Goal: Task Accomplishment & Management: Manage account settings

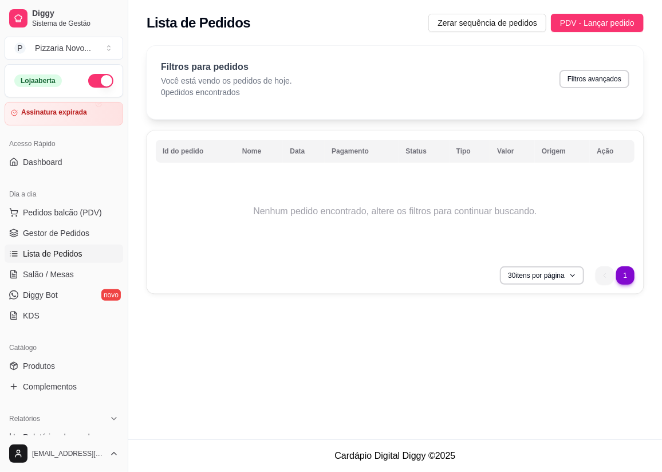
click at [60, 258] on span "Lista de Pedidos" at bounding box center [53, 253] width 60 height 11
click at [496, 25] on span "Zerar sequência de pedidos" at bounding box center [488, 23] width 100 height 13
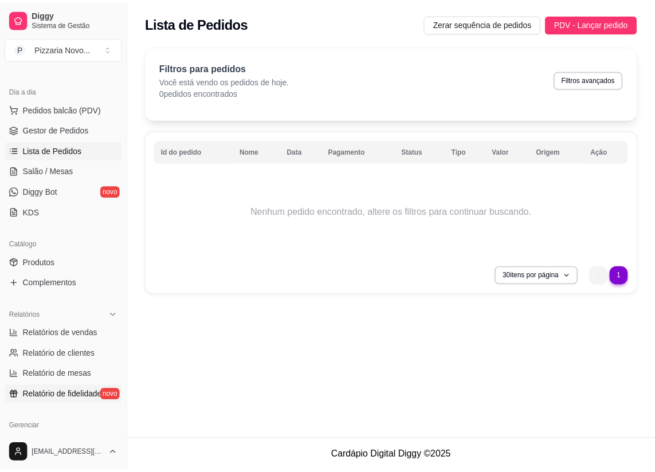
scroll to position [312, 0]
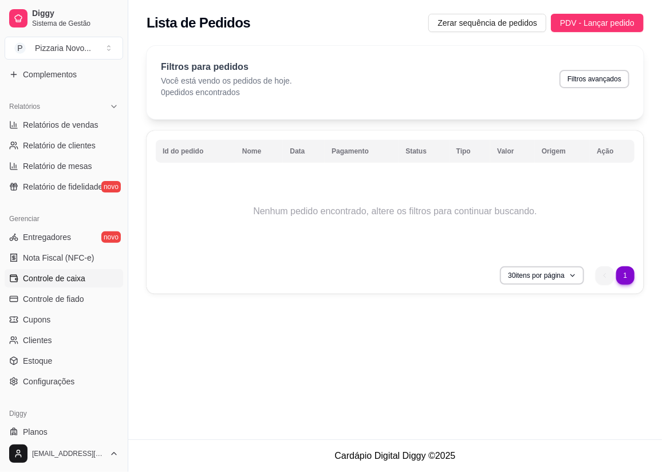
click at [88, 274] on link "Controle de caixa" at bounding box center [64, 278] width 119 height 18
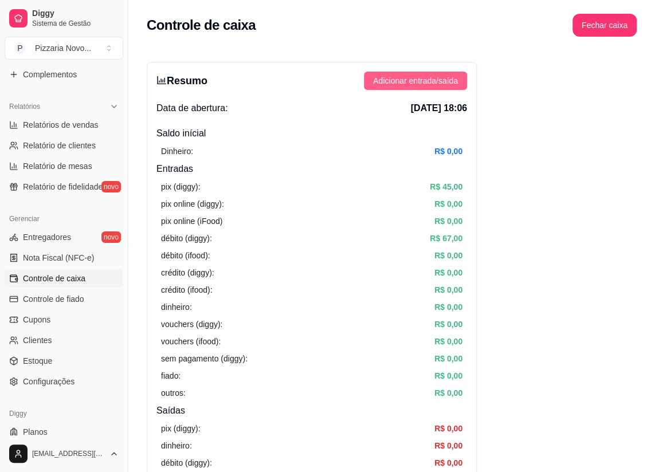
click at [461, 72] on button "Adicionar entrada/saída" at bounding box center [415, 81] width 103 height 18
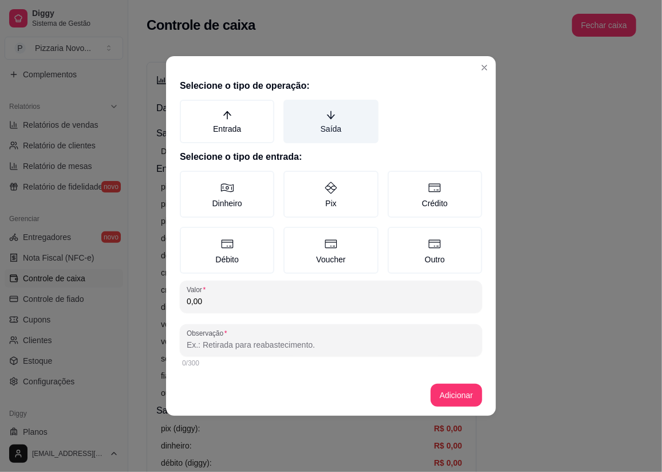
click at [312, 124] on label "Saída" at bounding box center [331, 122] width 95 height 44
click at [292, 108] on button "Saída" at bounding box center [287, 103] width 9 height 9
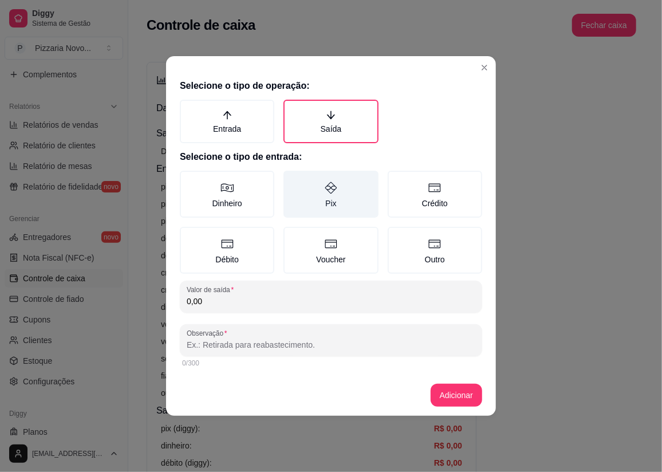
click at [311, 195] on label "Pix" at bounding box center [331, 194] width 95 height 47
click at [292, 179] on button "Pix" at bounding box center [287, 174] width 9 height 9
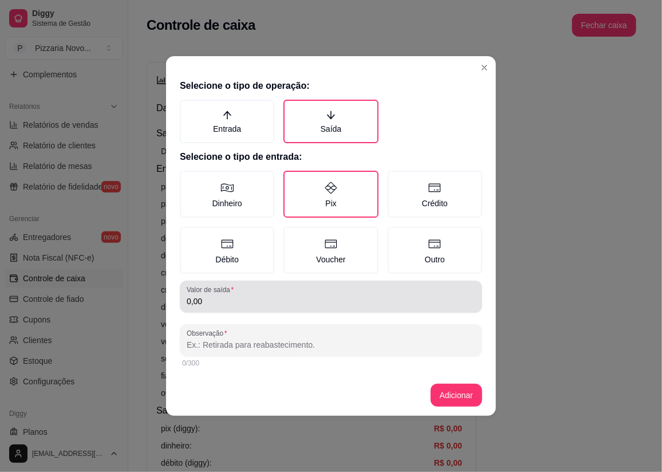
click at [249, 305] on input "0,00" at bounding box center [331, 301] width 289 height 11
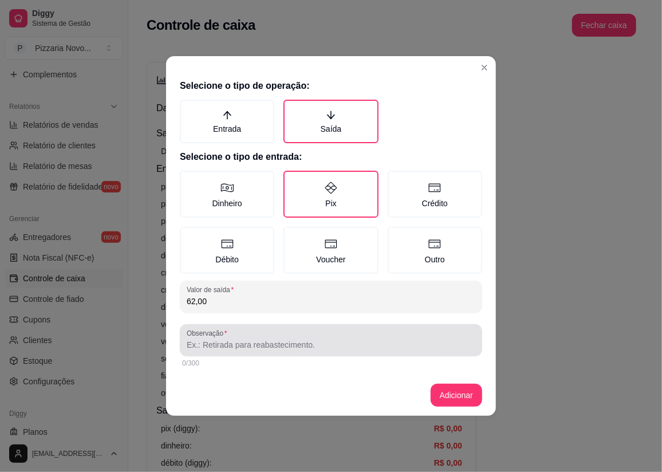
type input "62,00"
click at [245, 340] on input "Observação" at bounding box center [331, 344] width 289 height 11
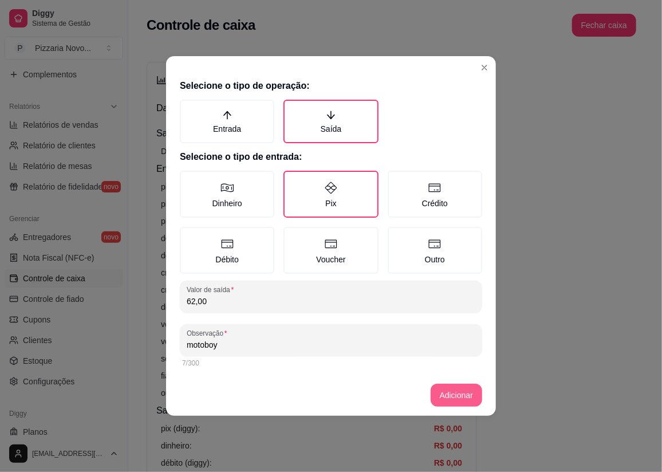
type input "motoboy"
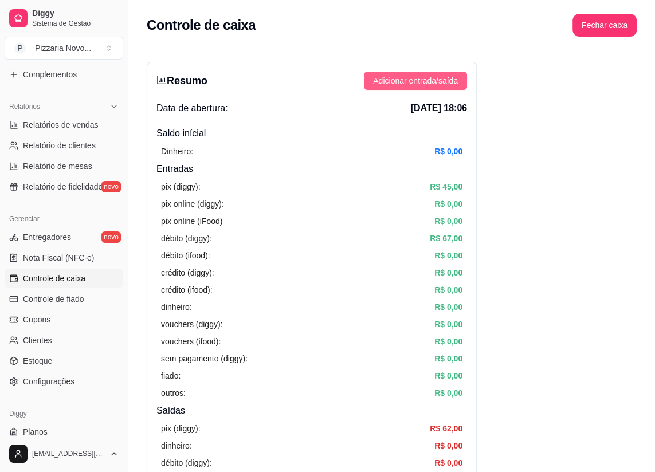
click at [431, 76] on span "Adicionar entrada/saída" at bounding box center [415, 80] width 85 height 13
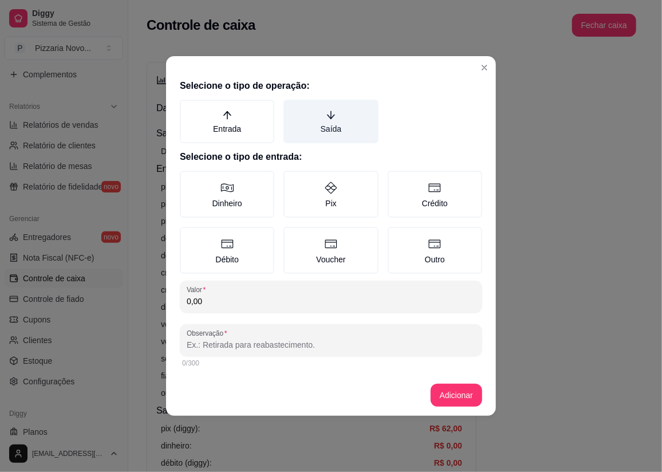
click at [317, 107] on label "Saída" at bounding box center [331, 122] width 95 height 44
click at [292, 107] on button "Saída" at bounding box center [287, 103] width 9 height 9
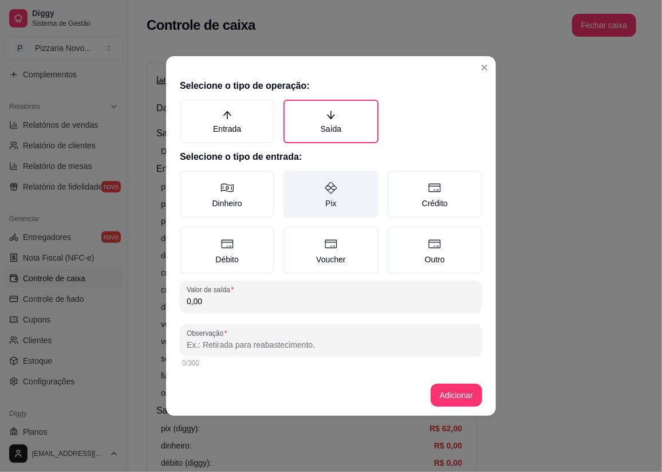
click at [343, 173] on label "Pix" at bounding box center [331, 194] width 95 height 47
click at [292, 173] on button "Pix" at bounding box center [287, 174] width 9 height 9
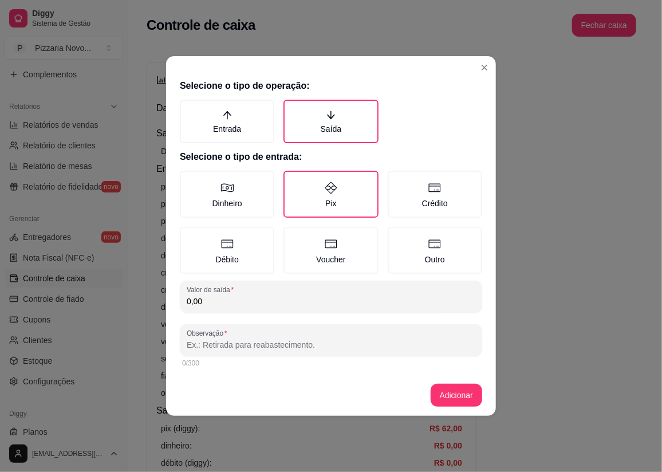
click at [354, 296] on input "0,00" at bounding box center [331, 301] width 289 height 11
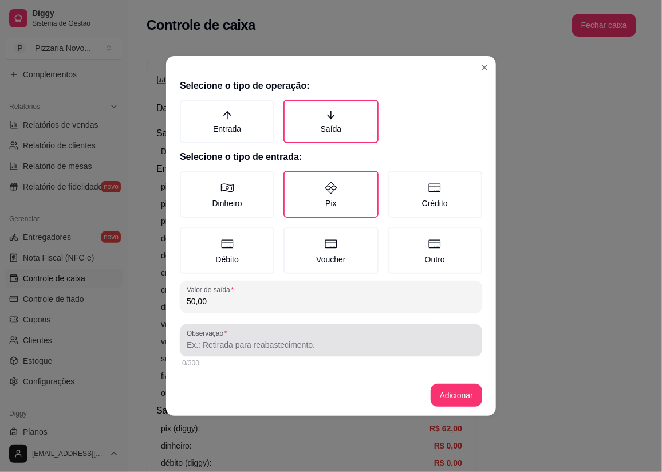
type input "50,00"
click at [359, 336] on div at bounding box center [331, 340] width 289 height 23
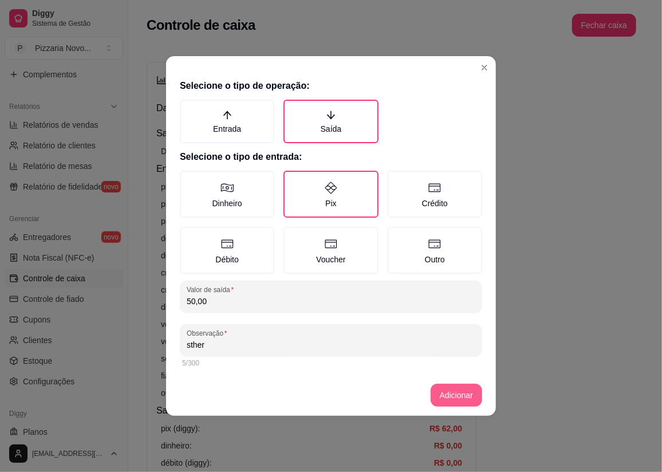
type input "sther"
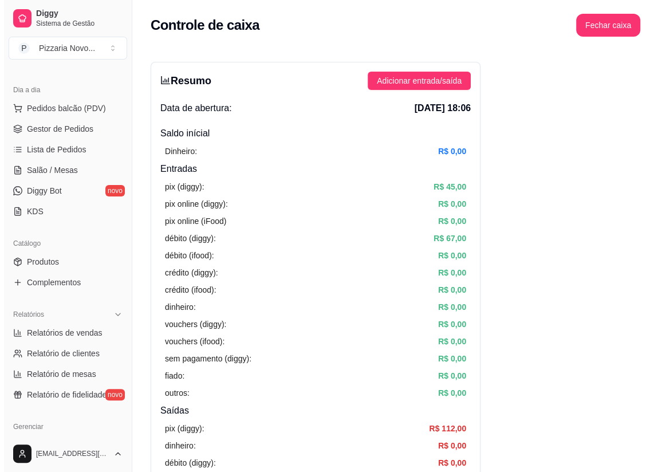
scroll to position [104, 0]
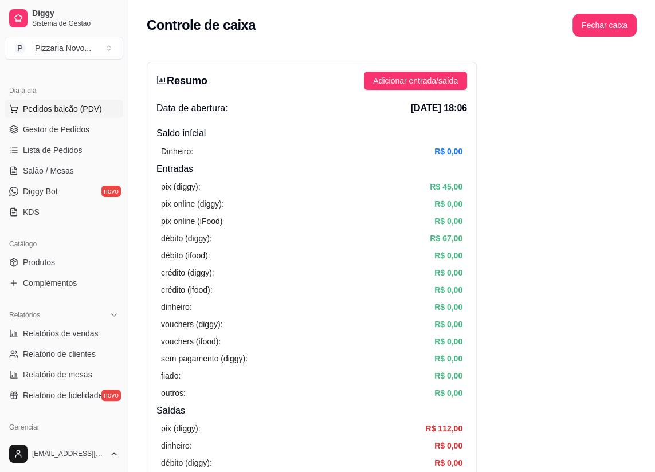
click at [59, 109] on span "Pedidos balcão (PDV)" at bounding box center [62, 108] width 79 height 11
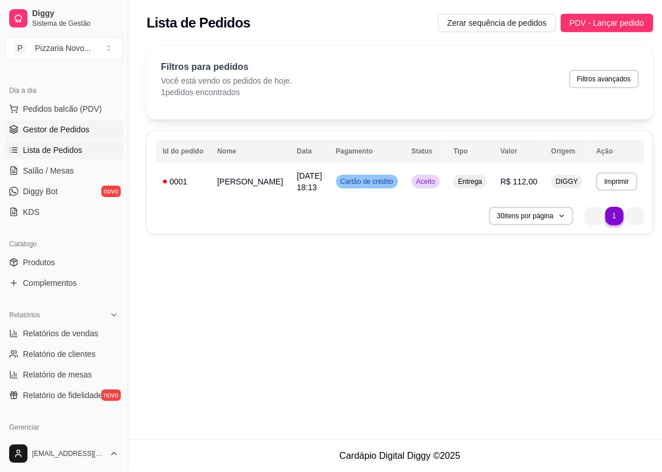
click at [57, 131] on span "Gestor de Pedidos" at bounding box center [56, 129] width 66 height 11
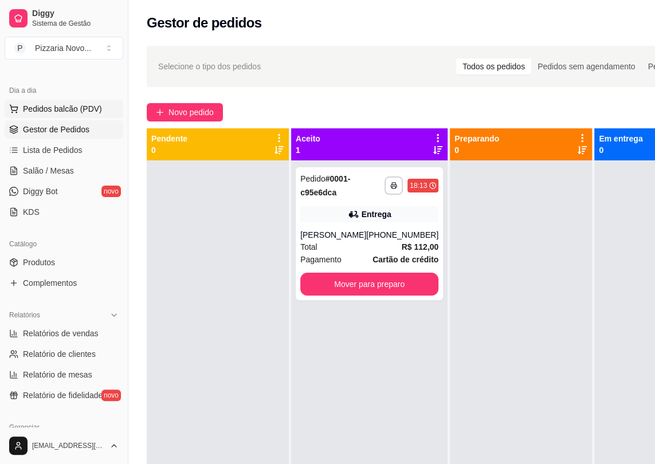
click at [48, 107] on span "Pedidos balcão (PDV)" at bounding box center [62, 108] width 79 height 11
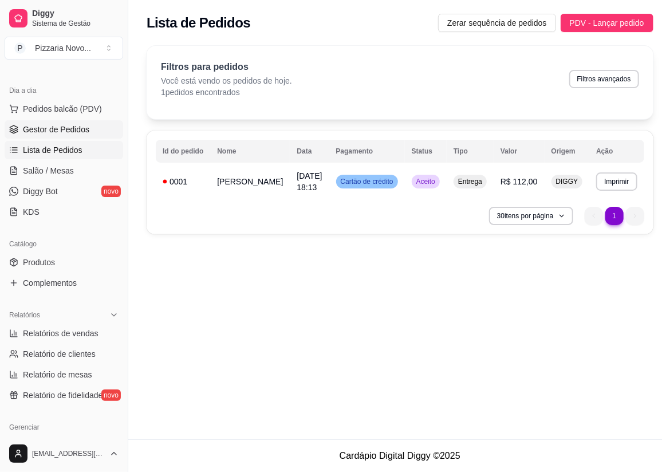
click at [70, 129] on span "Gestor de Pedidos" at bounding box center [56, 129] width 66 height 11
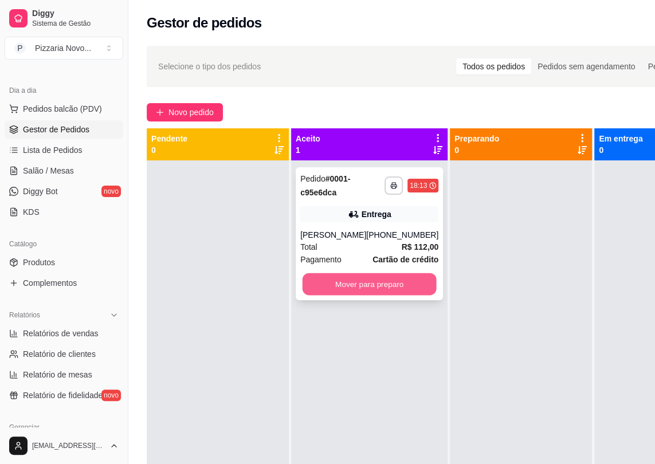
click at [354, 289] on button "Mover para preparo" at bounding box center [370, 284] width 134 height 22
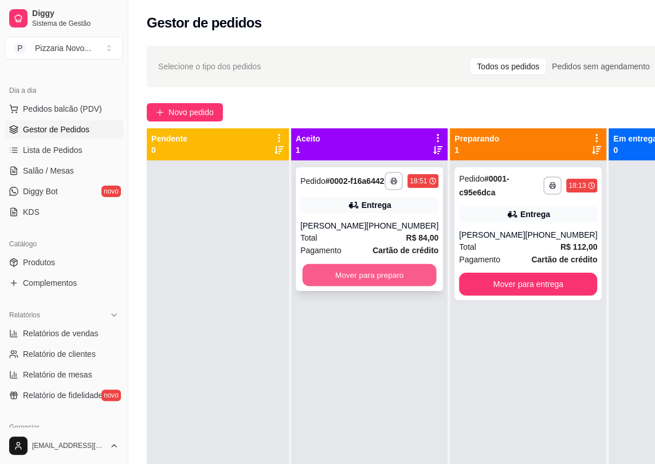
click at [408, 285] on button "Mover para preparo" at bounding box center [370, 275] width 134 height 22
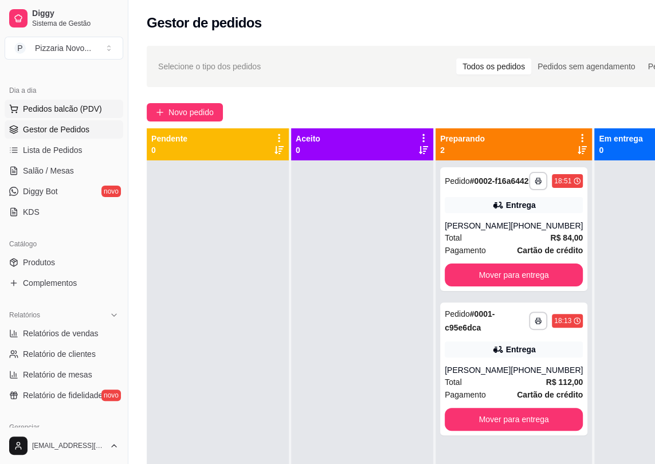
click at [80, 104] on span "Pedidos balcão (PDV)" at bounding box center [62, 108] width 79 height 11
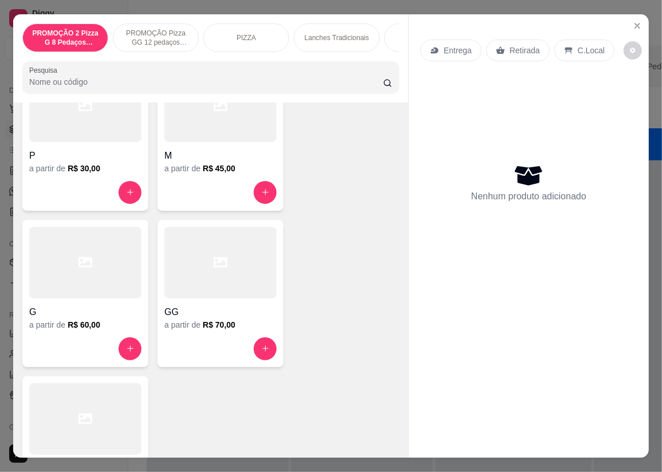
scroll to position [729, 0]
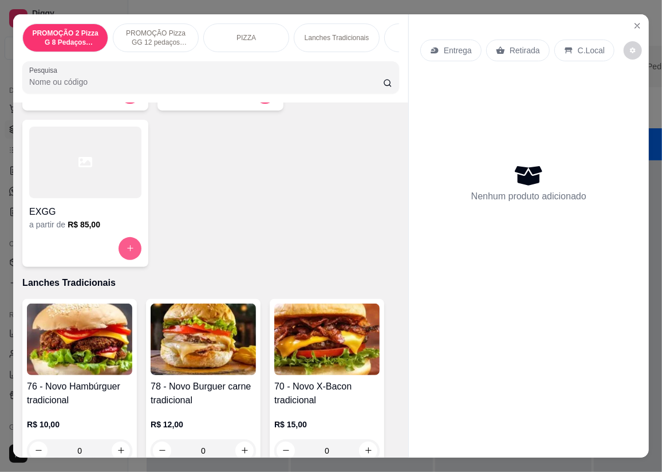
click at [126, 249] on icon "increase-product-quantity" at bounding box center [130, 248] width 9 height 9
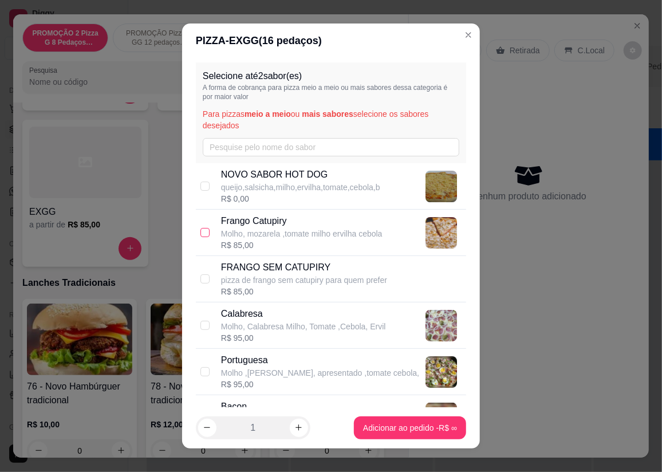
click at [201, 236] on input "checkbox" at bounding box center [205, 232] width 9 height 9
checkbox input "true"
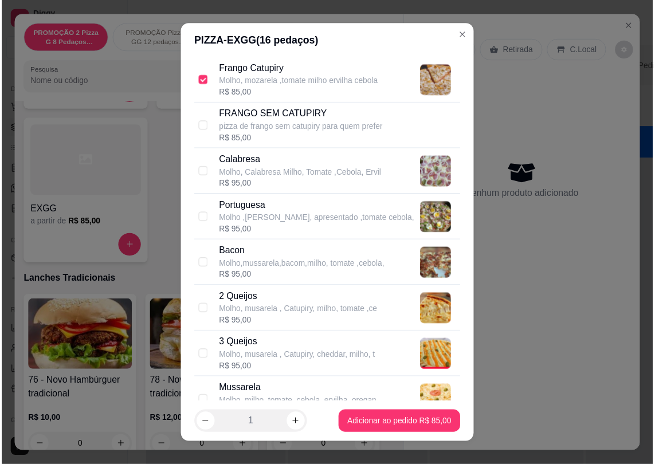
scroll to position [208, 0]
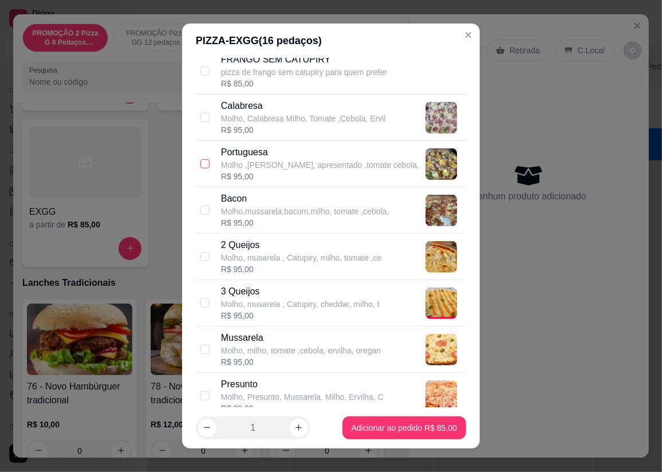
click at [201, 165] on input "checkbox" at bounding box center [205, 163] width 9 height 9
checkbox input "true"
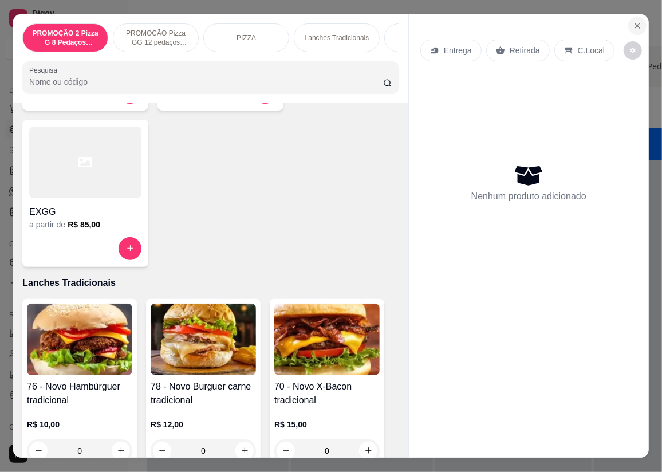
click at [636, 26] on button "Close" at bounding box center [638, 26] width 18 height 18
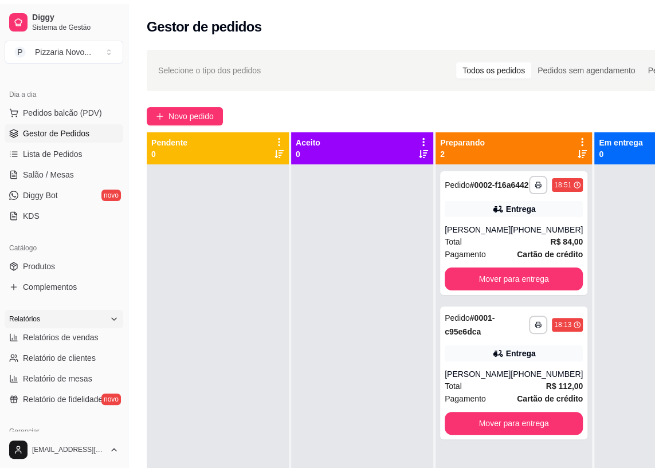
scroll to position [208, 0]
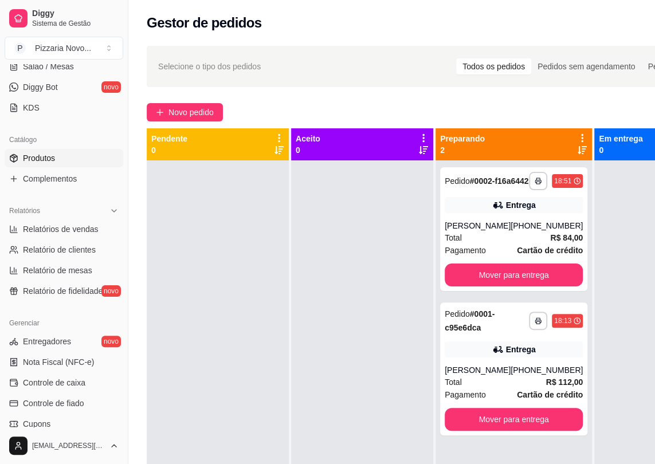
drag, startPoint x: 48, startPoint y: 156, endPoint x: 88, endPoint y: 166, distance: 41.8
click at [49, 156] on span "Produtos" at bounding box center [39, 157] width 32 height 11
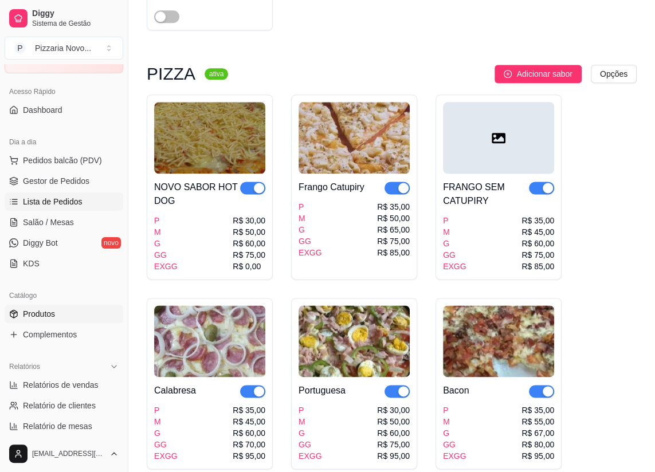
scroll to position [52, 0]
drag, startPoint x: 83, startPoint y: 177, endPoint x: 109, endPoint y: 174, distance: 26.5
click at [83, 177] on span "Gestor de Pedidos" at bounding box center [56, 181] width 66 height 11
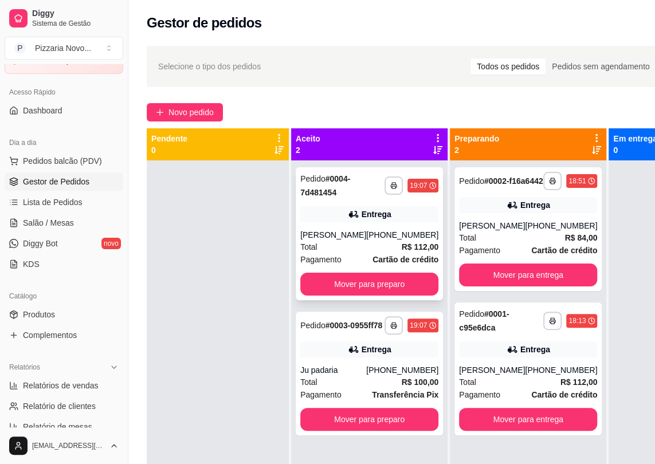
click at [376, 241] on div "[PHONE_NUMBER]" at bounding box center [402, 234] width 72 height 11
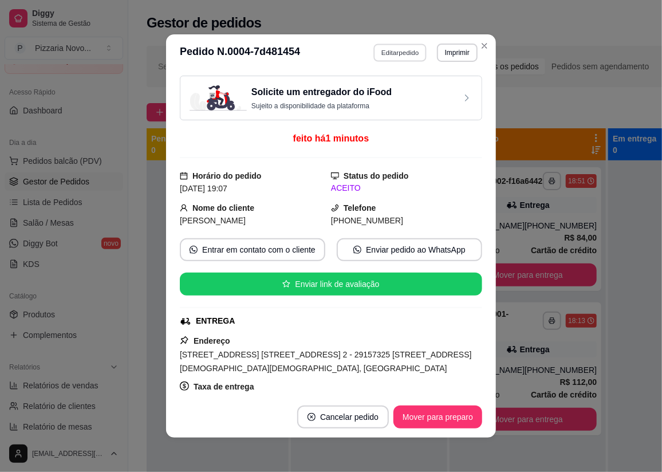
click at [390, 47] on button "Editar pedido" at bounding box center [400, 53] width 53 height 18
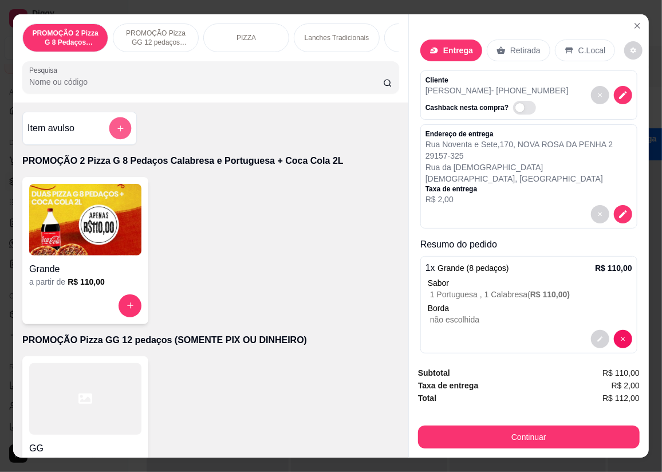
click at [114, 125] on button "add-separate-item" at bounding box center [120, 128] width 22 height 22
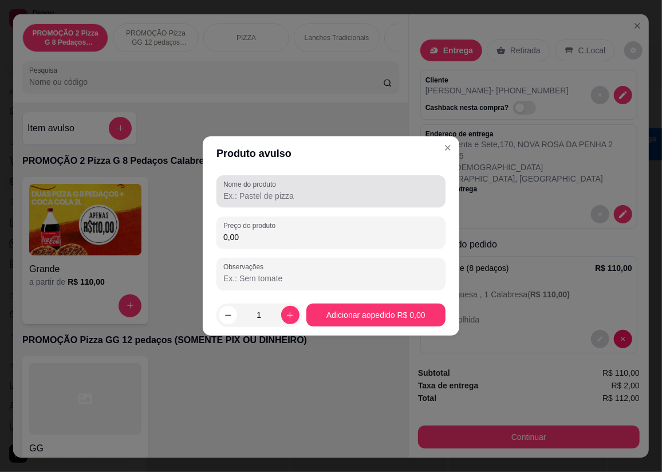
click at [305, 192] on input "Nome do produto" at bounding box center [330, 195] width 215 height 11
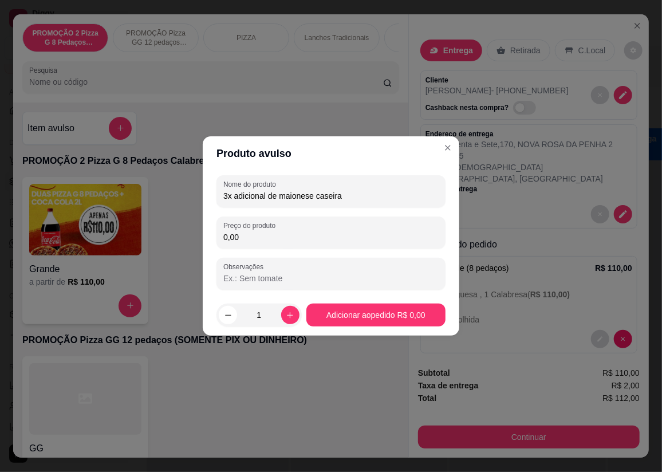
type input "3x adicional de maionese caseira"
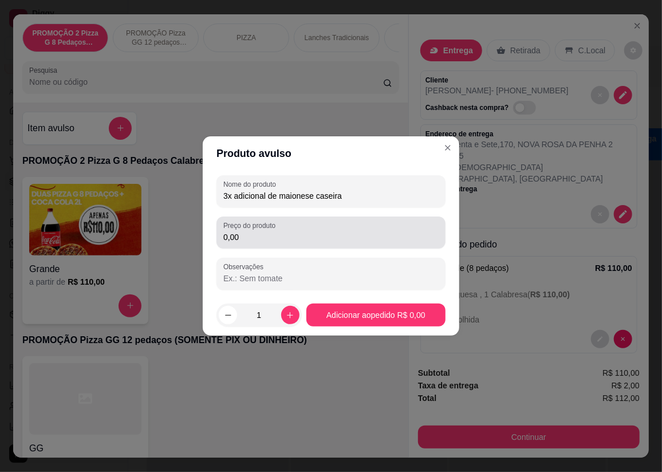
click at [269, 222] on label "Preço do produto" at bounding box center [251, 226] width 56 height 10
click at [269, 231] on input "0,00" at bounding box center [330, 236] width 215 height 11
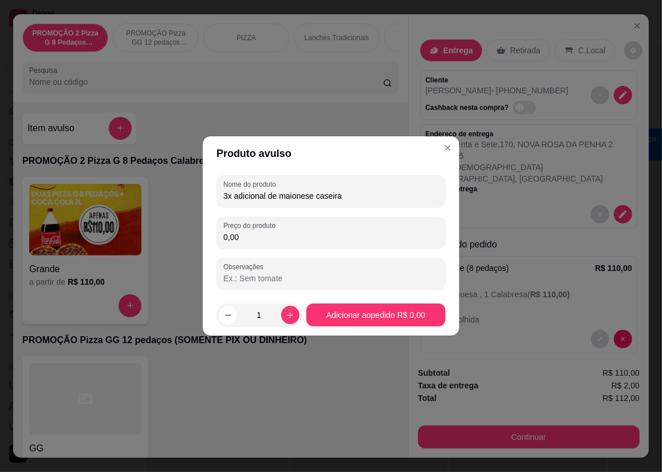
click at [268, 239] on input "0,00" at bounding box center [330, 236] width 215 height 11
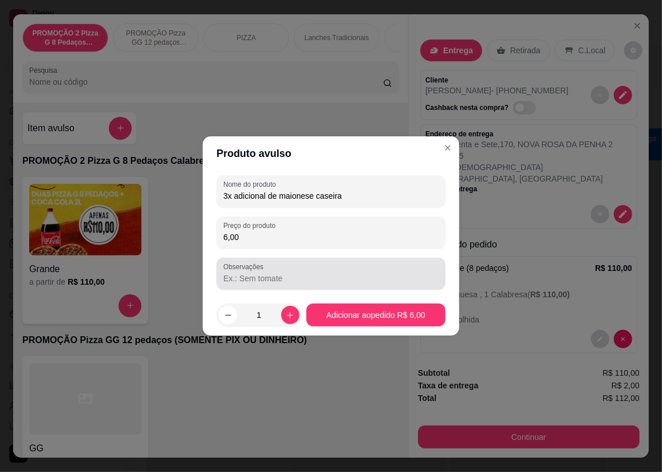
type input "6,00"
click at [261, 275] on input "Observações" at bounding box center [330, 278] width 215 height 11
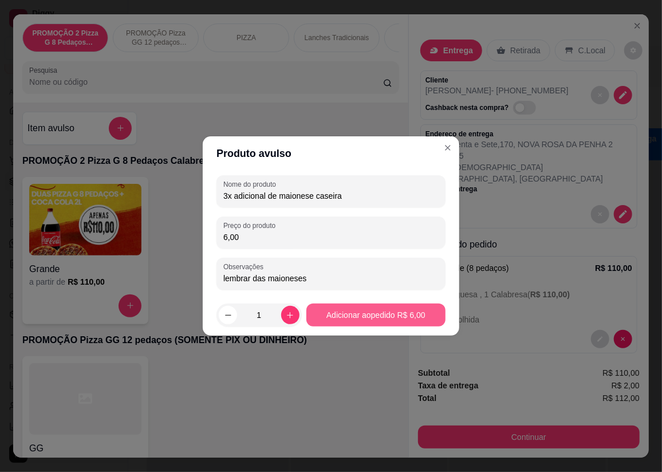
type input "lembrar das maioneses"
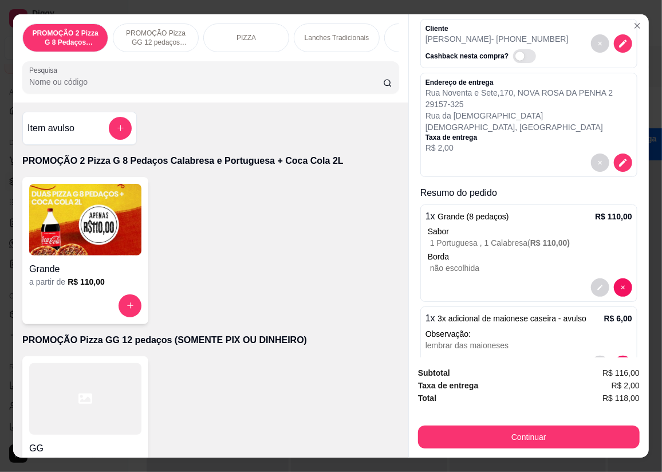
scroll to position [77, 0]
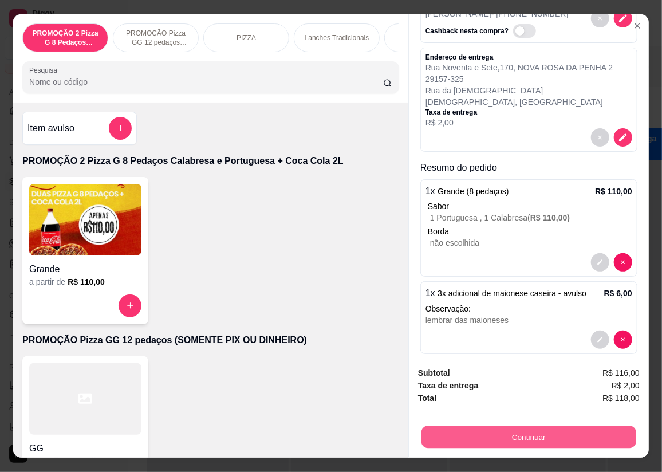
click at [494, 435] on button "Continuar" at bounding box center [529, 437] width 215 height 22
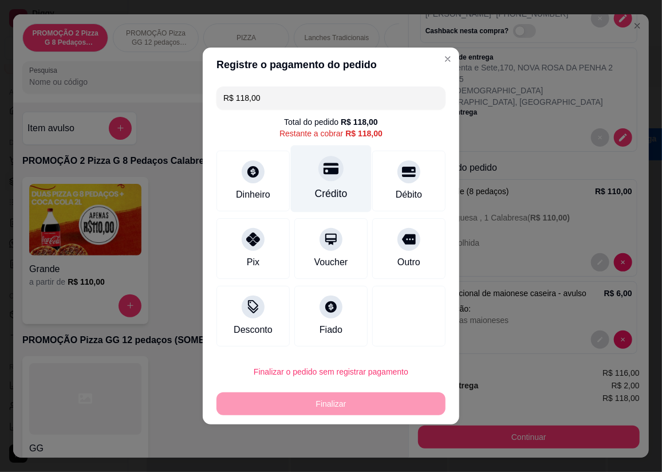
click at [327, 174] on icon at bounding box center [331, 168] width 15 height 11
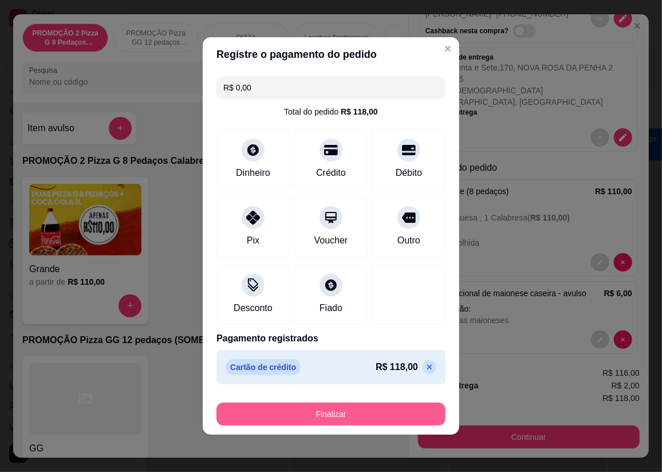
click at [324, 413] on button "Finalizar" at bounding box center [331, 414] width 229 height 23
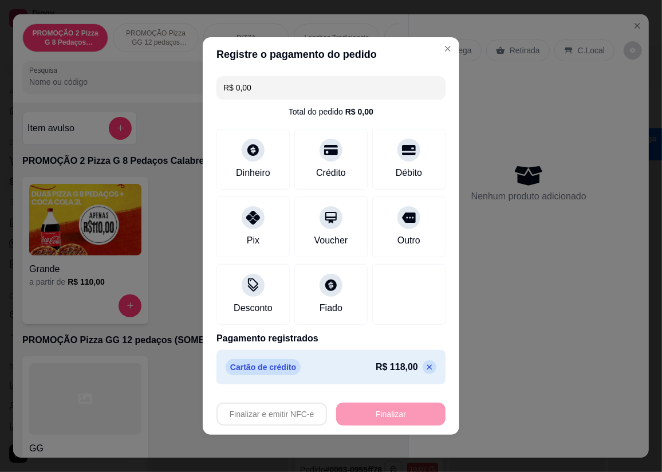
type input "-R$ 118,00"
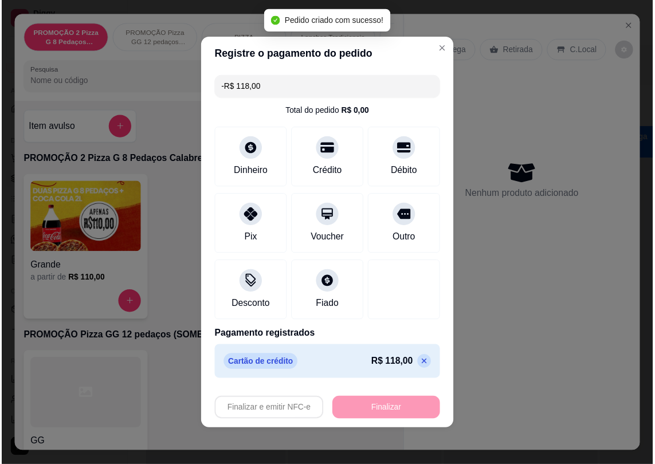
scroll to position [0, 0]
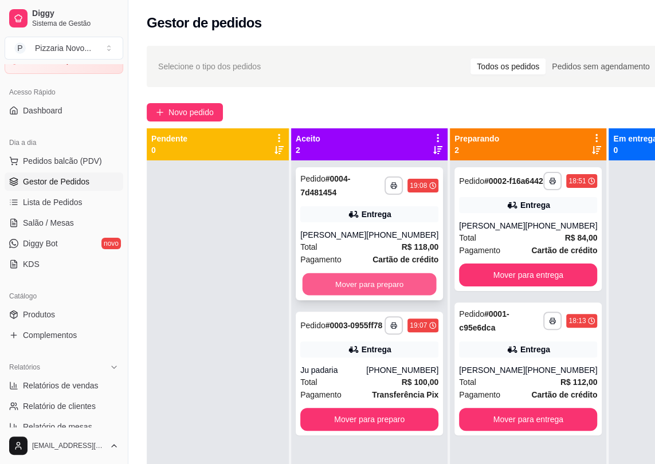
click at [321, 296] on button "Mover para preparo" at bounding box center [370, 284] width 134 height 22
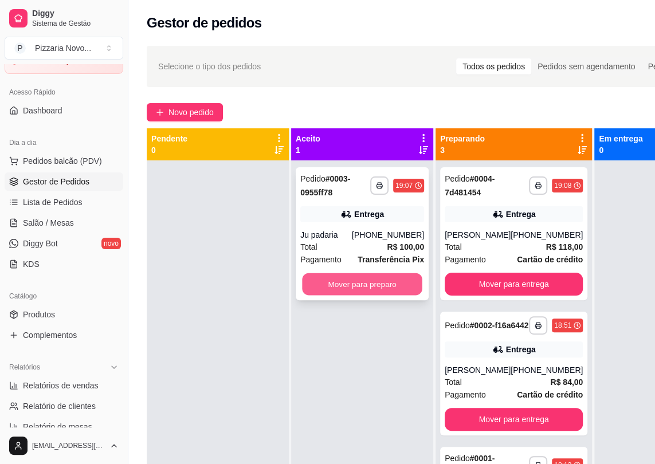
click at [329, 289] on button "Mover para preparo" at bounding box center [362, 284] width 120 height 22
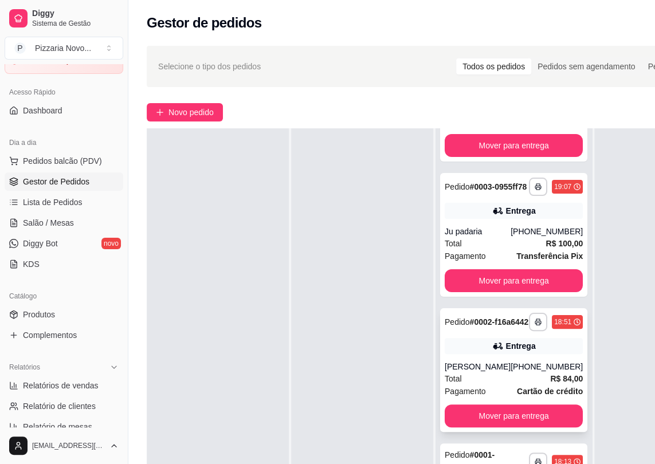
scroll to position [52, 0]
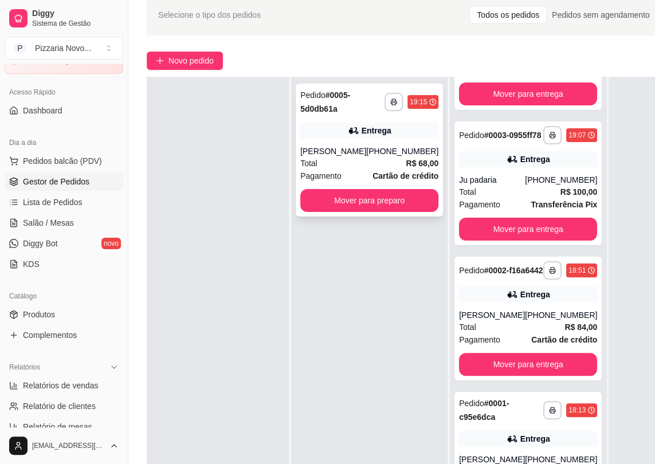
click at [387, 140] on div "**********" at bounding box center [369, 150] width 147 height 133
click at [374, 198] on button "Mover para preparo" at bounding box center [370, 201] width 134 height 22
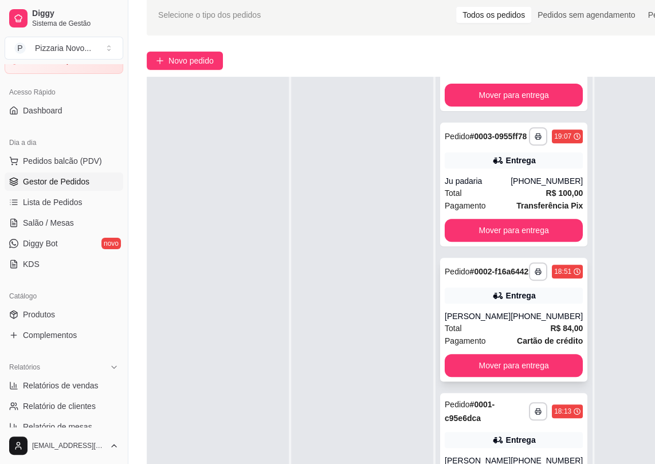
scroll to position [273, 0]
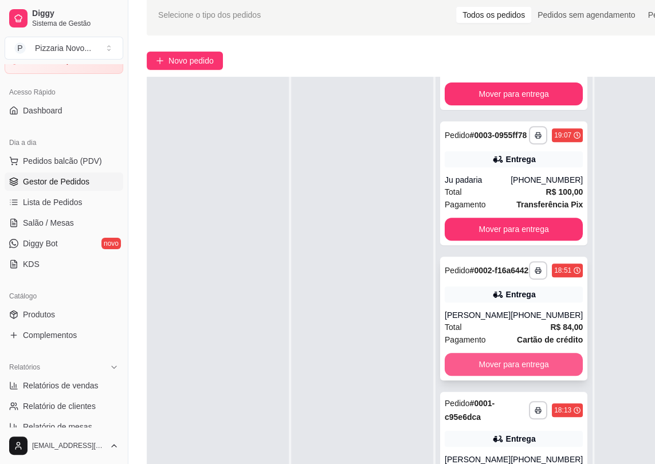
click at [492, 368] on button "Mover para entrega" at bounding box center [514, 364] width 138 height 23
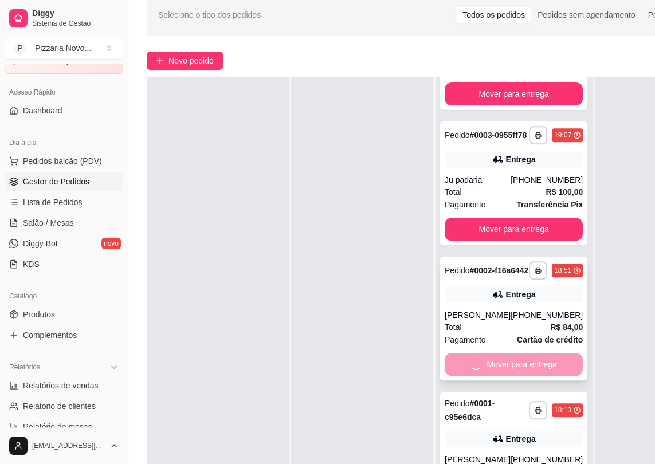
scroll to position [128, 0]
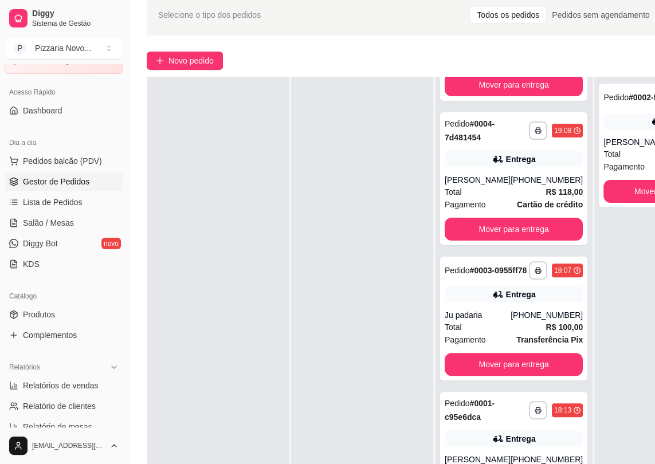
drag, startPoint x: 609, startPoint y: 320, endPoint x: 584, endPoint y: 438, distance: 120.1
drag, startPoint x: 554, startPoint y: 451, endPoint x: 384, endPoint y: 449, distance: 169.0
click at [384, 451] on div "**********" at bounding box center [449, 309] width 605 height 464
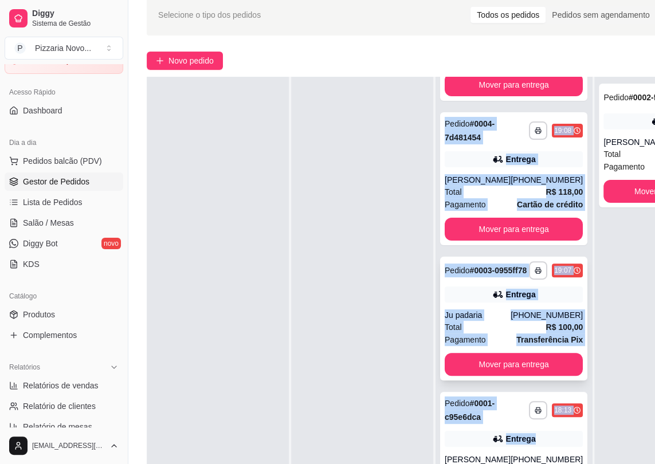
scroll to position [76, 0]
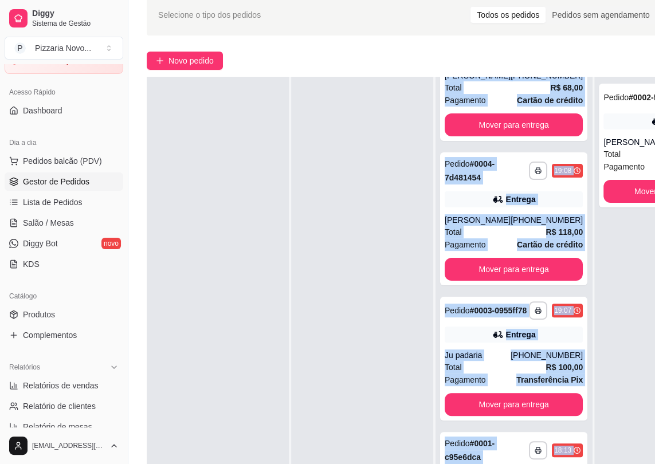
click at [568, 271] on div "**********" at bounding box center [513, 309] width 156 height 464
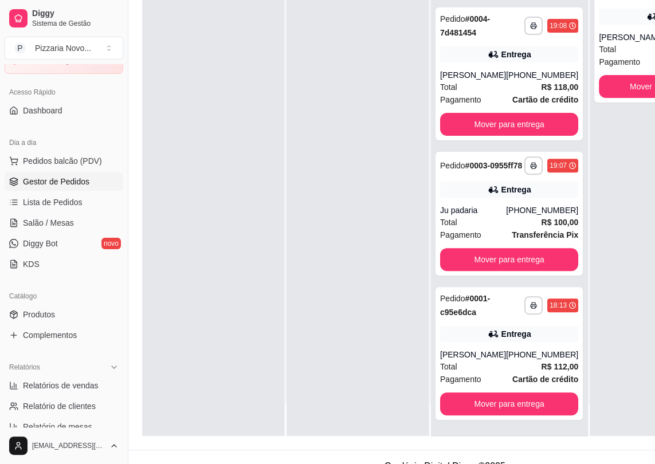
scroll to position [182, 5]
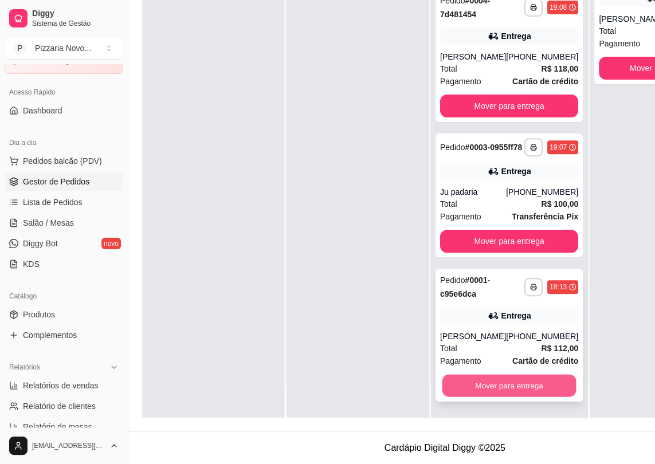
click at [528, 380] on button "Mover para entrega" at bounding box center [509, 386] width 134 height 22
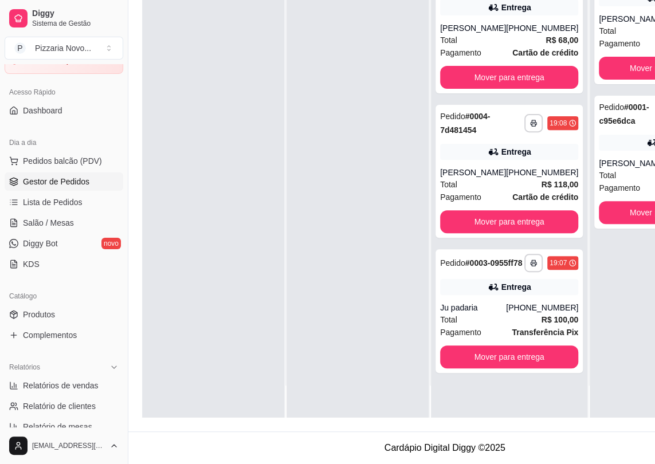
scroll to position [0, 0]
